Goal: Information Seeking & Learning: Learn about a topic

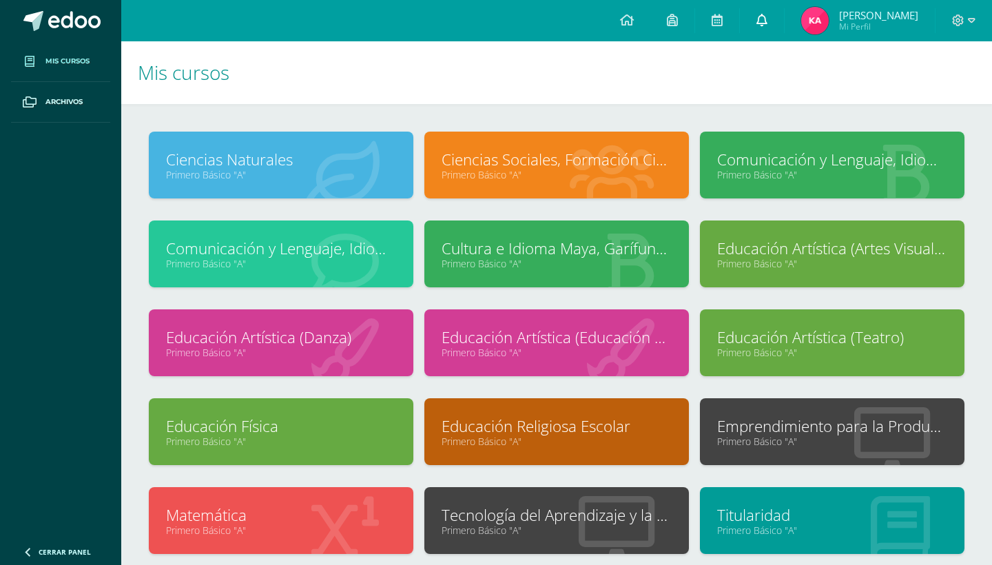
click at [764, 14] on icon at bounding box center [761, 20] width 11 height 12
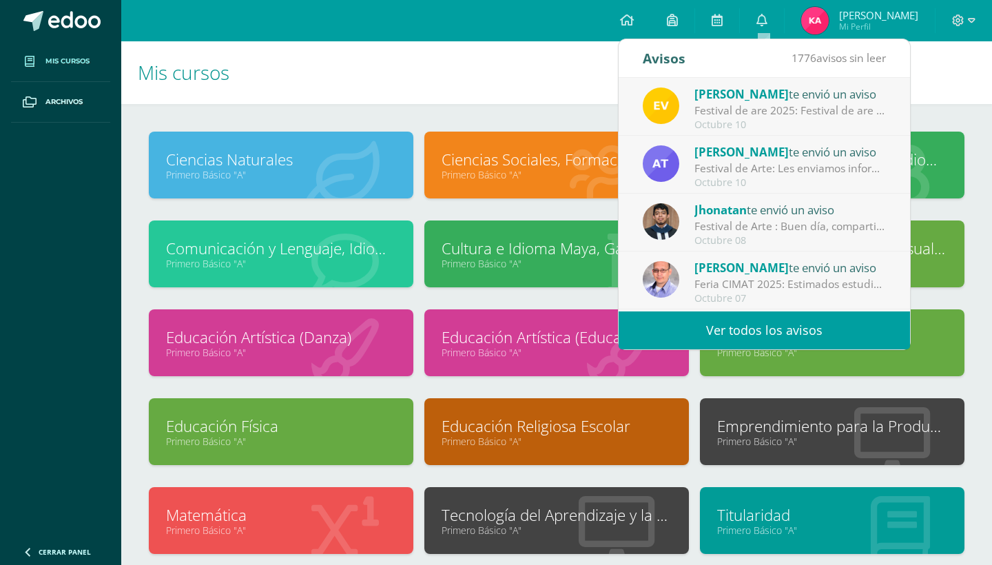
click at [790, 106] on div "Festival de are 2025: Festival de are 2025" at bounding box center [789, 111] width 191 height 16
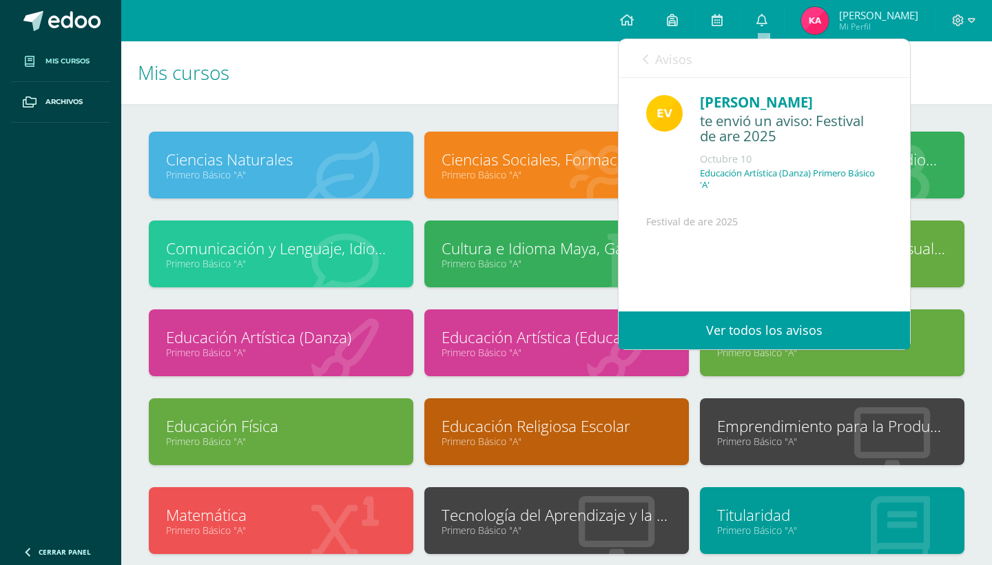
click at [659, 63] on span "Avisos" at bounding box center [673, 59] width 37 height 17
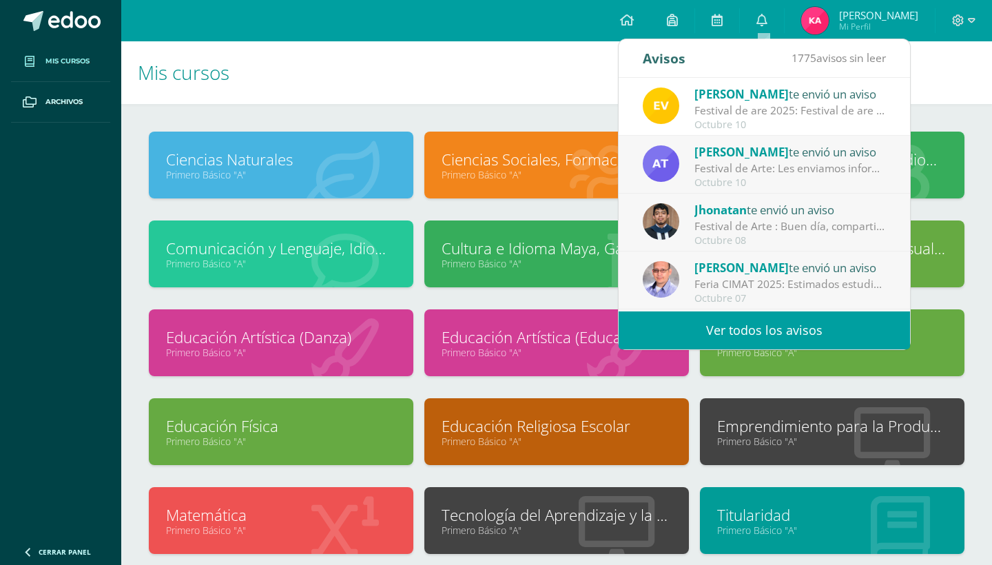
click at [759, 167] on div "Festival de Arte: Les enviamos información importante para el festival de Arte" at bounding box center [789, 168] width 191 height 16
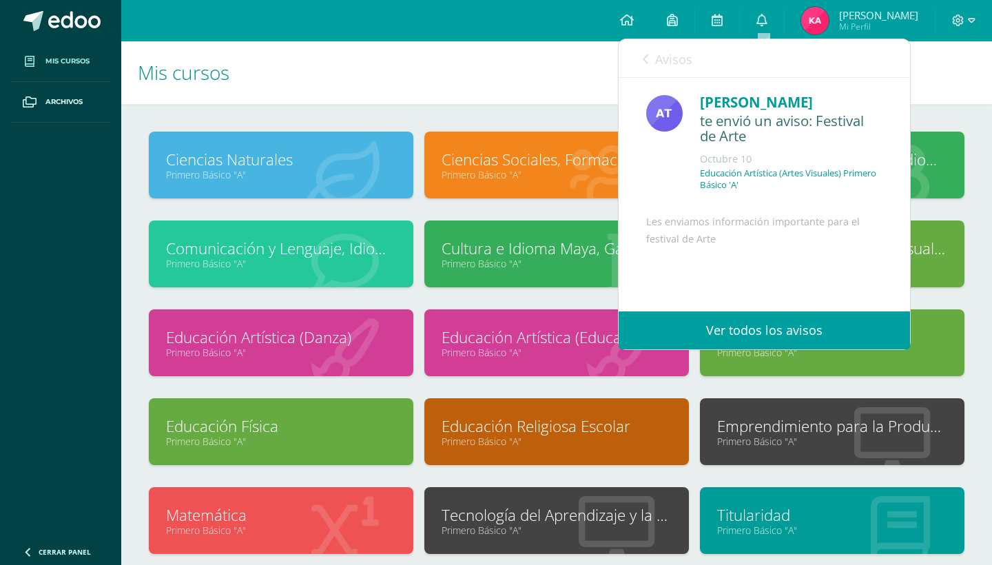
click at [656, 56] on span "Avisos" at bounding box center [673, 59] width 37 height 17
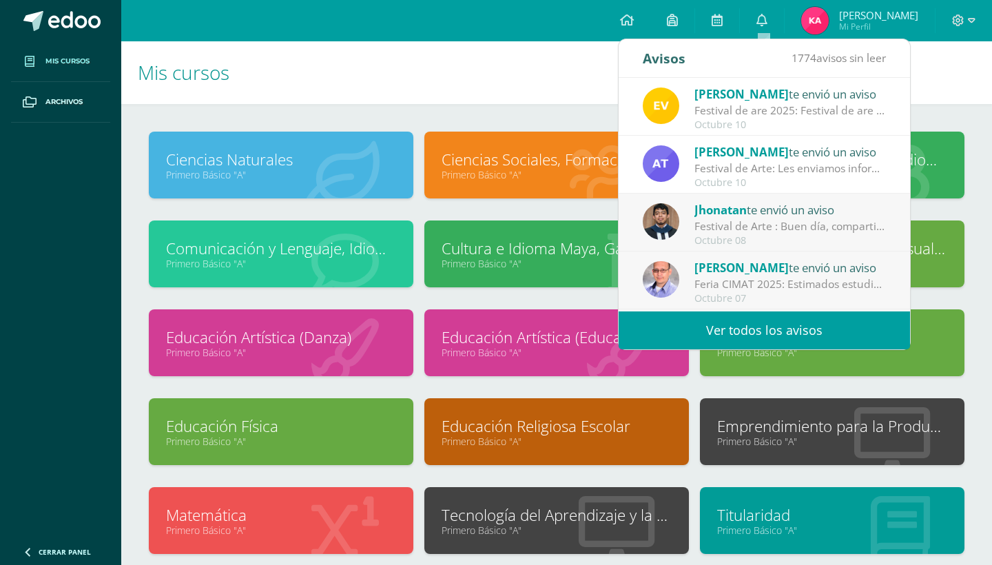
scroll to position [56, 0]
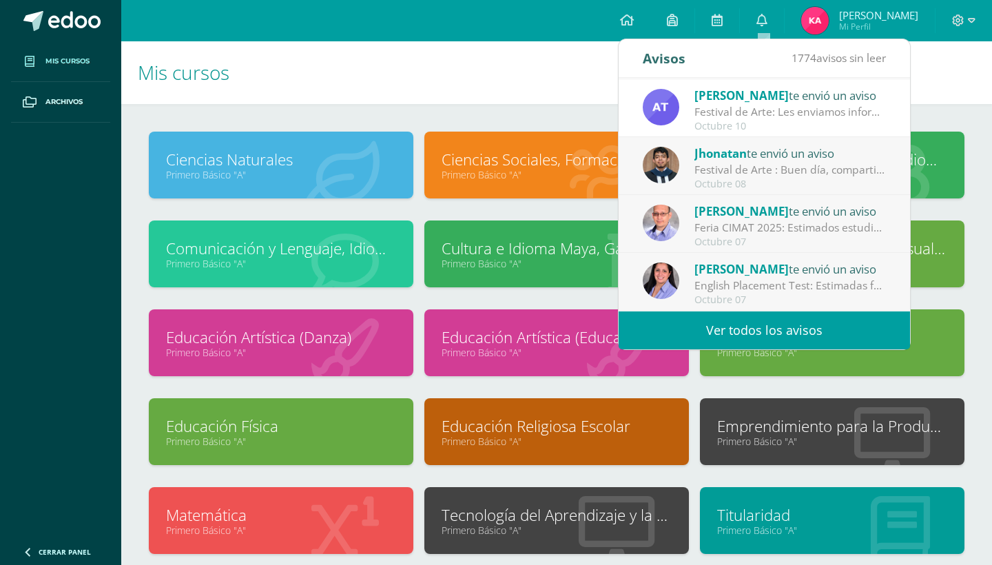
click at [812, 164] on div "Festival de Arte : Buen día, compartimos información importante sobre nuestro f…" at bounding box center [789, 170] width 191 height 16
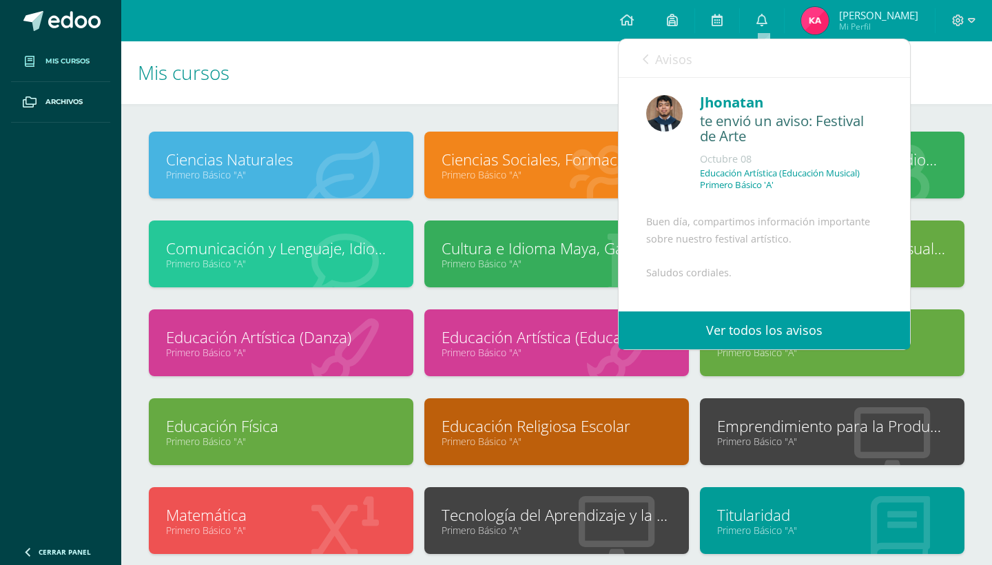
scroll to position [0, 0]
click at [656, 61] on span "Avisos" at bounding box center [673, 59] width 37 height 17
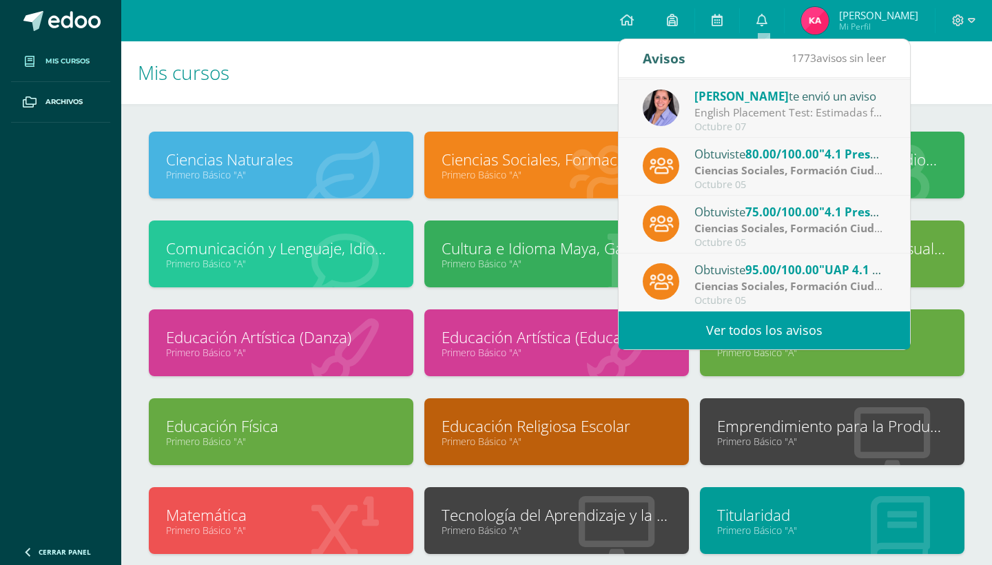
scroll to position [229, 0]
click at [532, 61] on h1 "Mis cursos" at bounding box center [556, 72] width 837 height 63
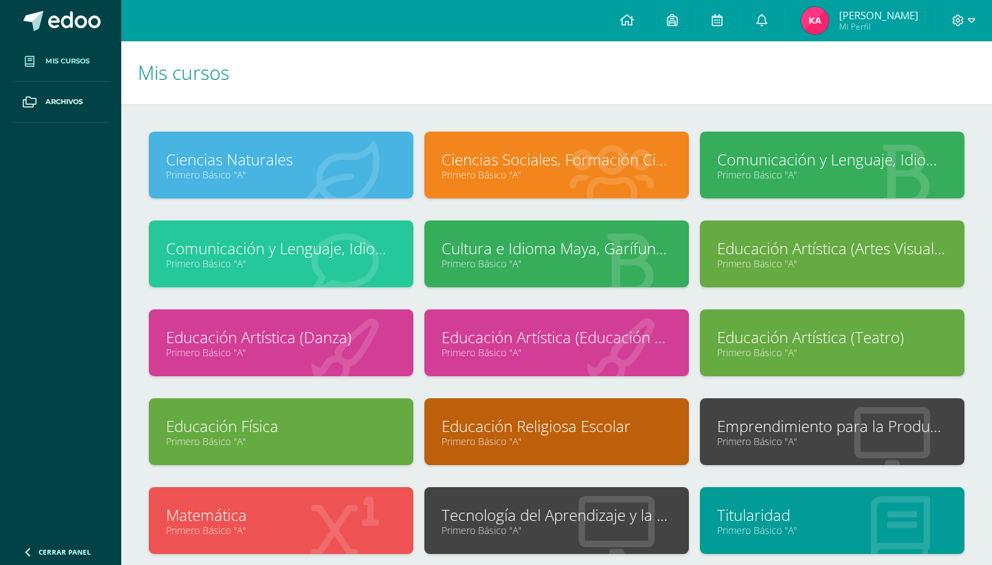
click at [562, 157] on link "Ciencias Sociales, Formación Ciudadana e Interculturalidad" at bounding box center [556, 159] width 230 height 21
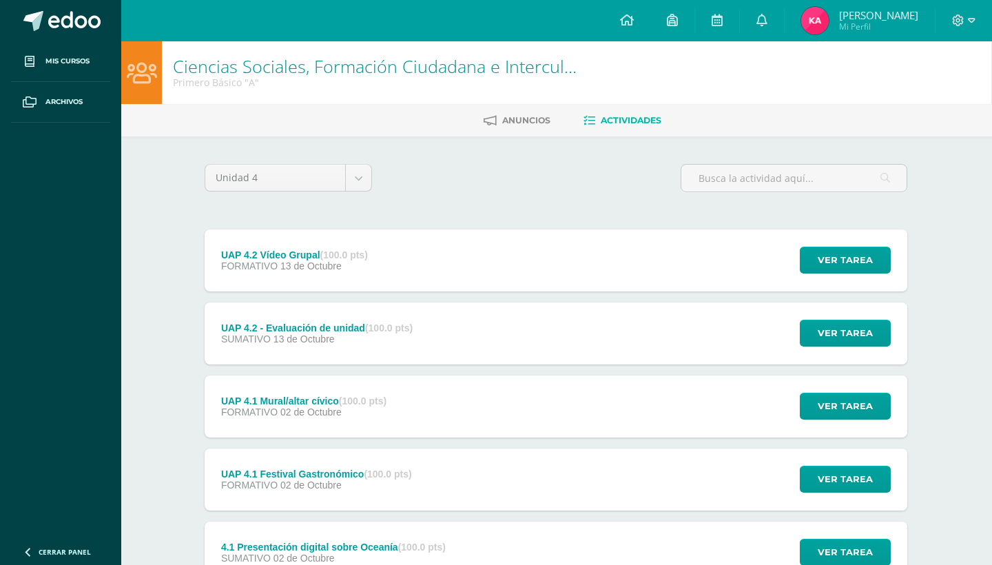
scroll to position [0, 1]
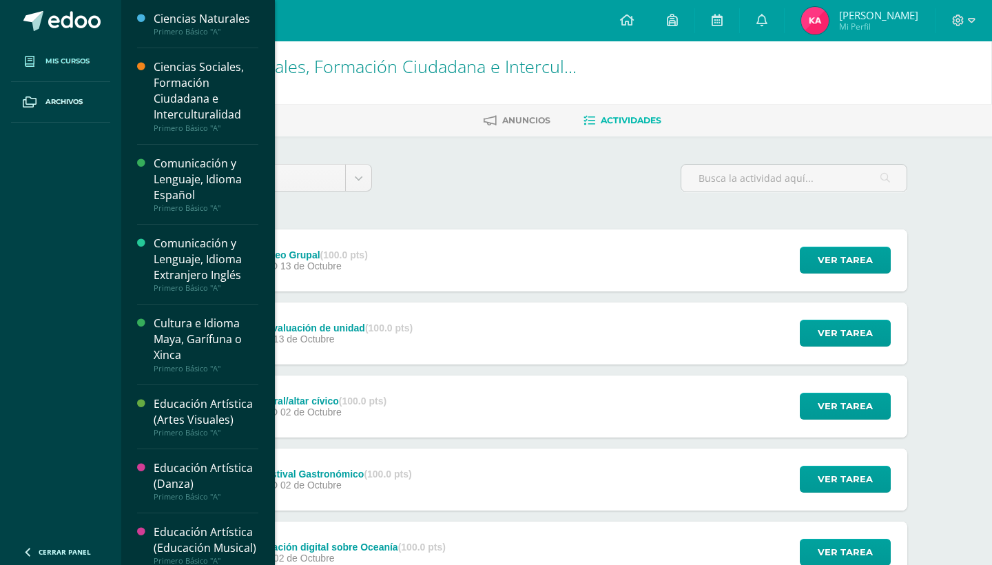
click at [59, 65] on span "Mis cursos" at bounding box center [67, 61] width 44 height 11
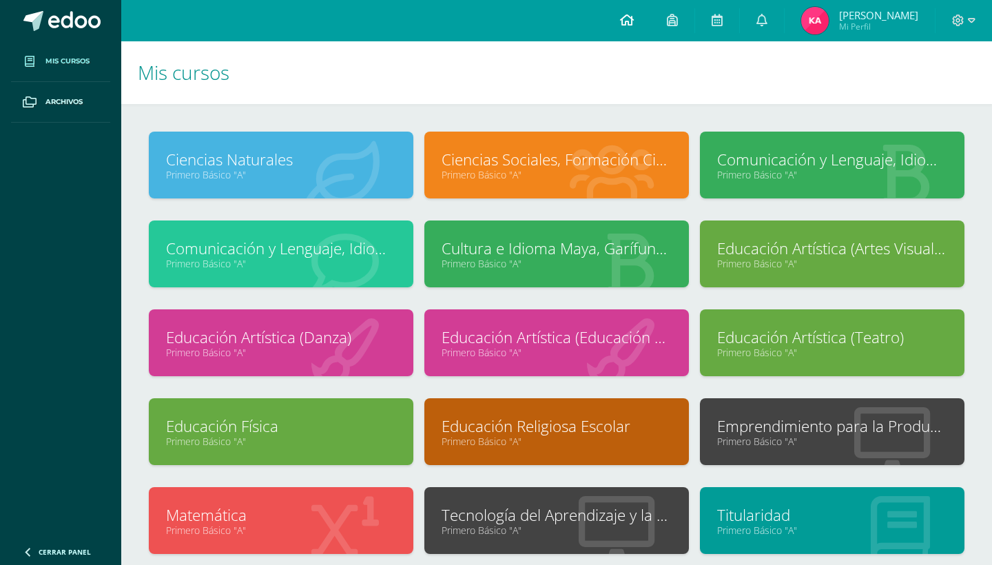
click at [632, 19] on icon at bounding box center [627, 20] width 14 height 12
